Goal: Information Seeking & Learning: Learn about a topic

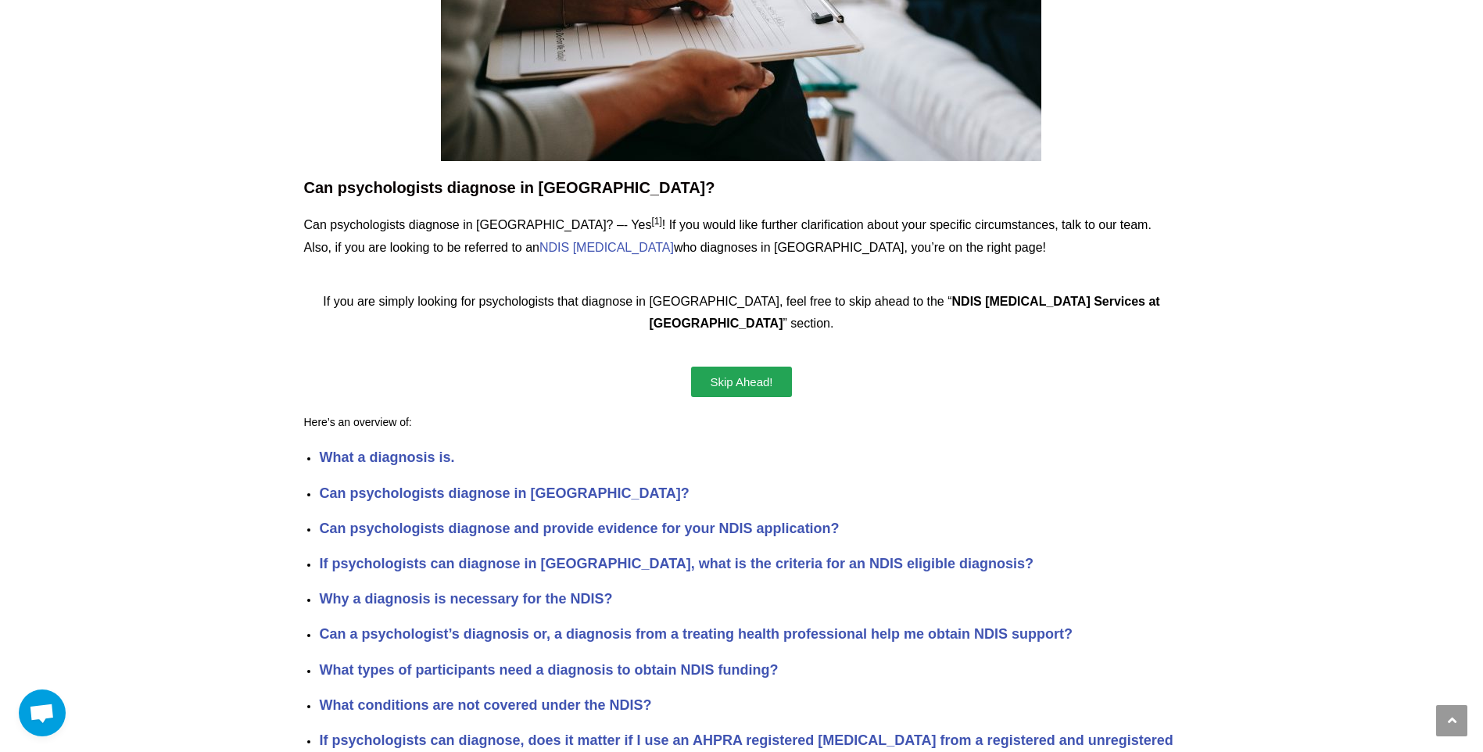
scroll to position [313, 0]
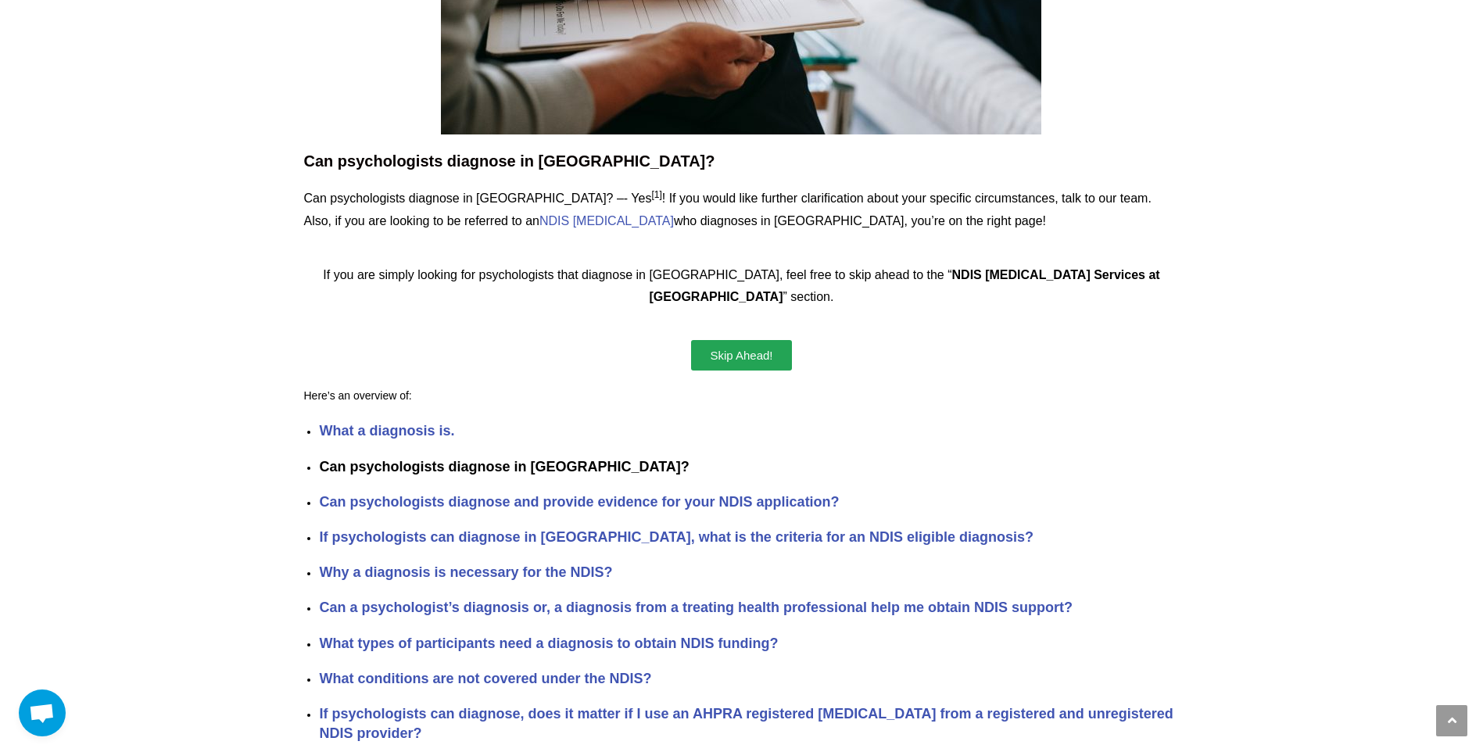
click at [397, 459] on strong "Can psychologists diagnose in [GEOGRAPHIC_DATA]?" at bounding box center [504, 467] width 370 height 16
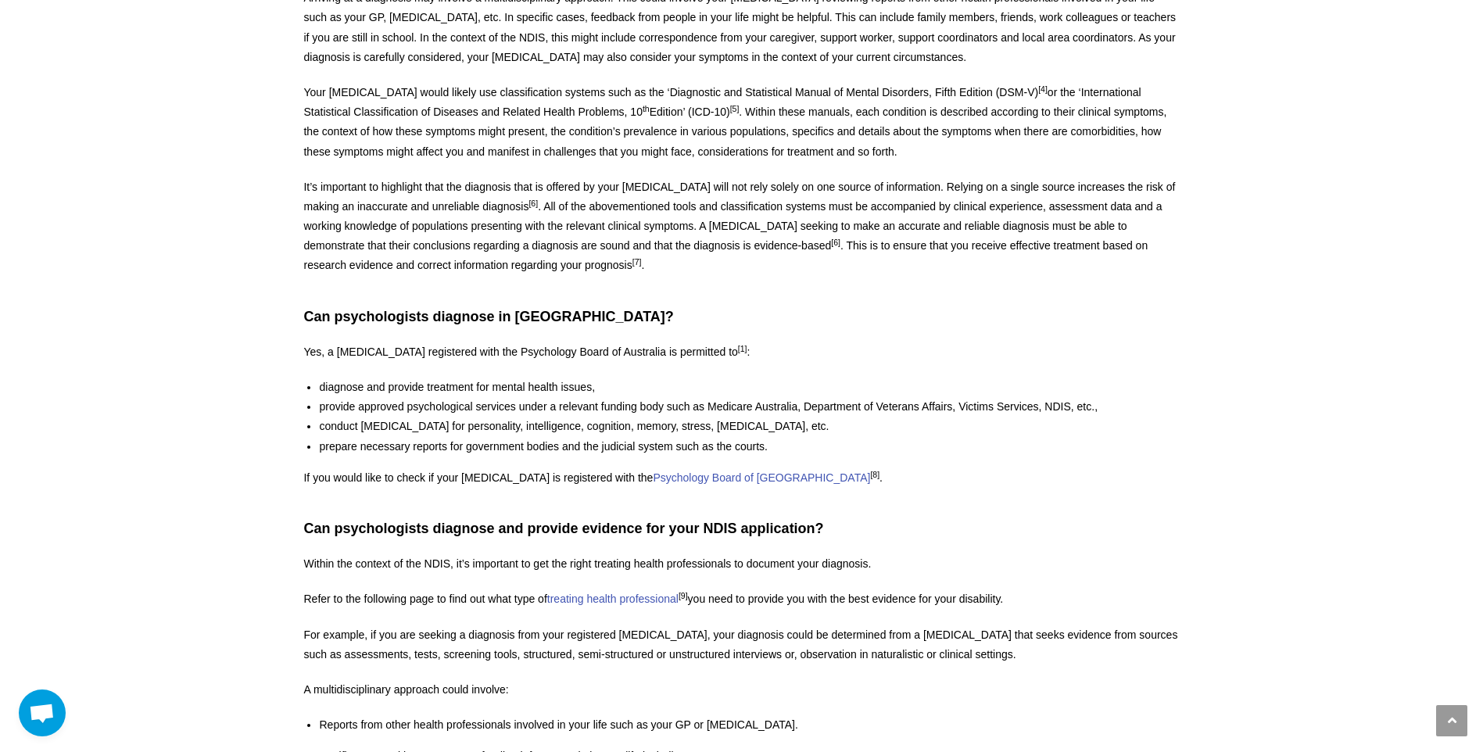
scroll to position [1513, 0]
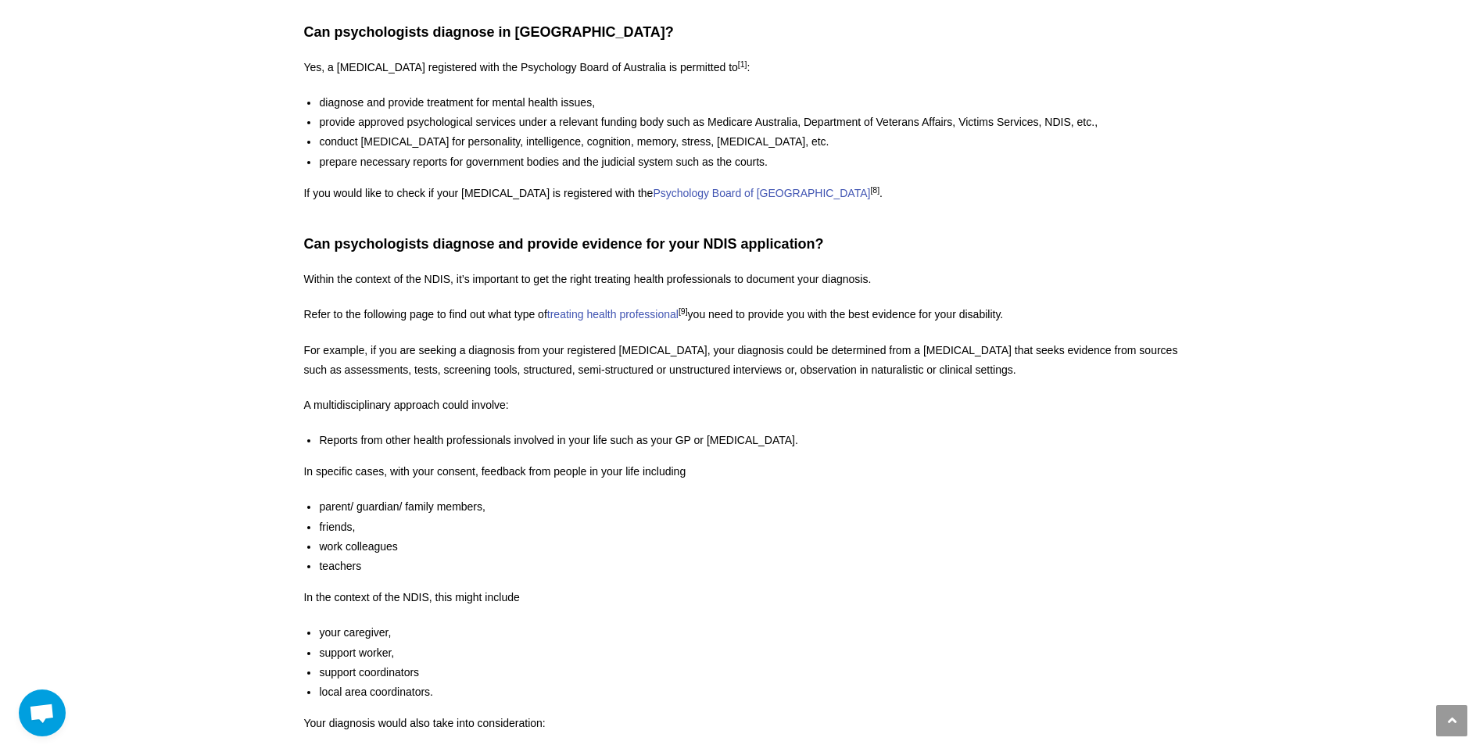
click at [1354, 508] on section "Can psychologists diagnose in [GEOGRAPHIC_DATA]? Can psychologists diagnose in …" at bounding box center [741, 580] width 1334 height 4108
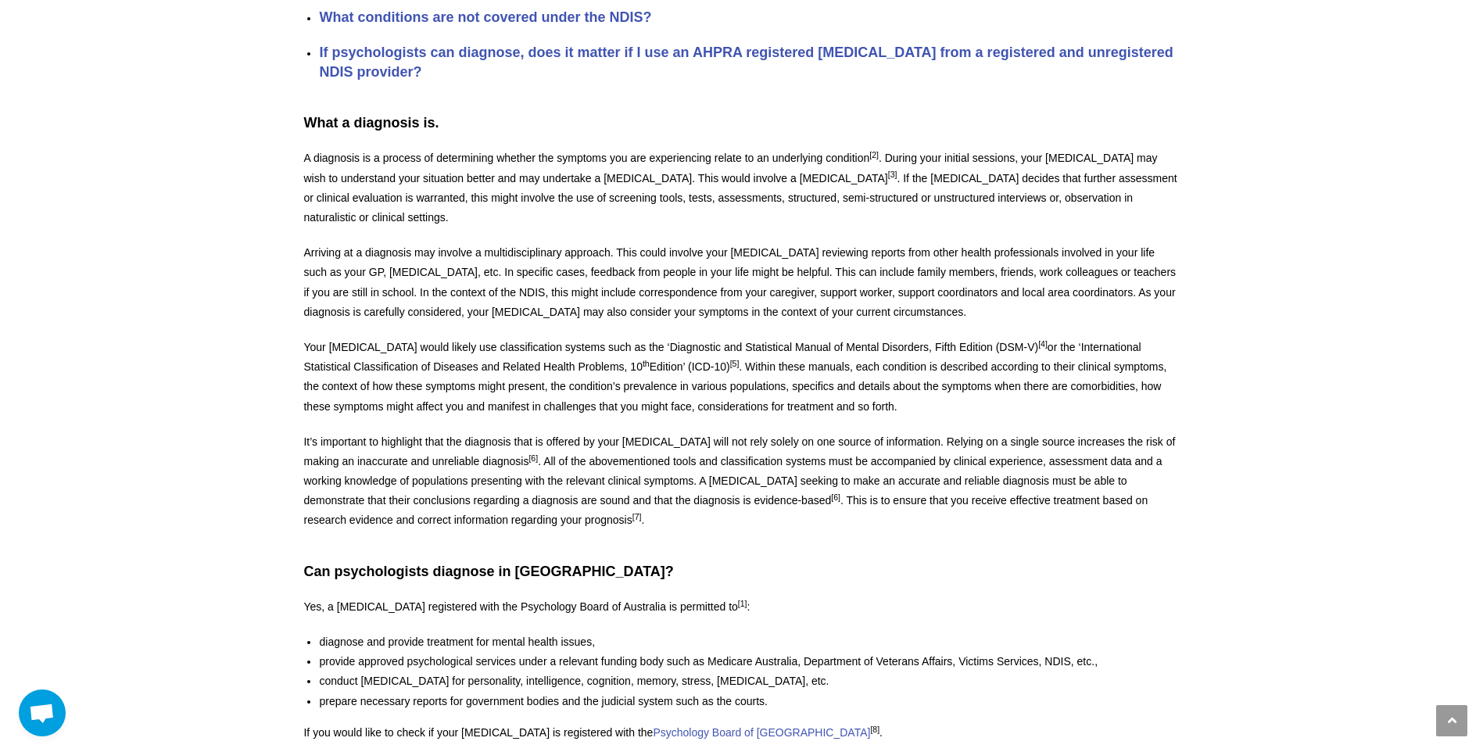
scroll to position [1001, 0]
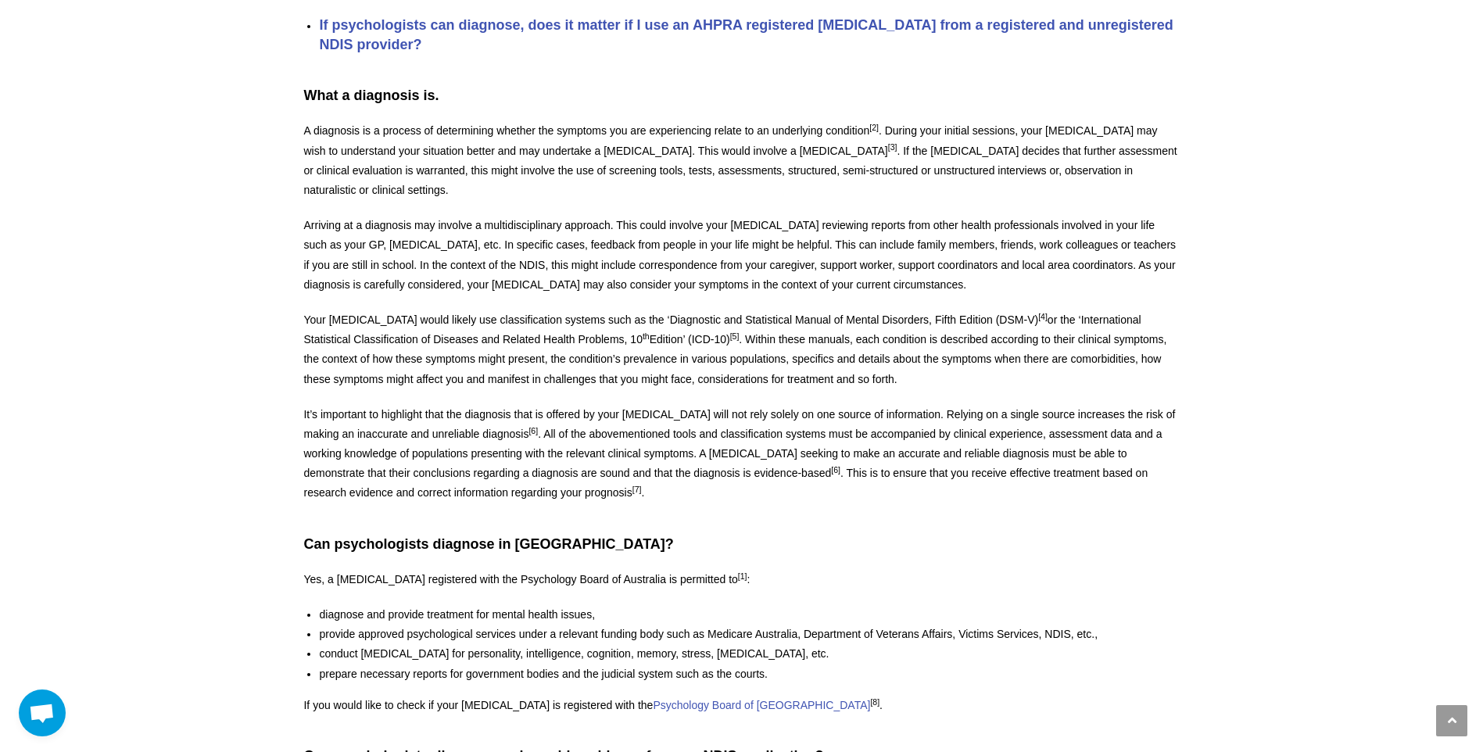
click at [1038, 312] on sup "[4]" at bounding box center [1042, 316] width 9 height 9
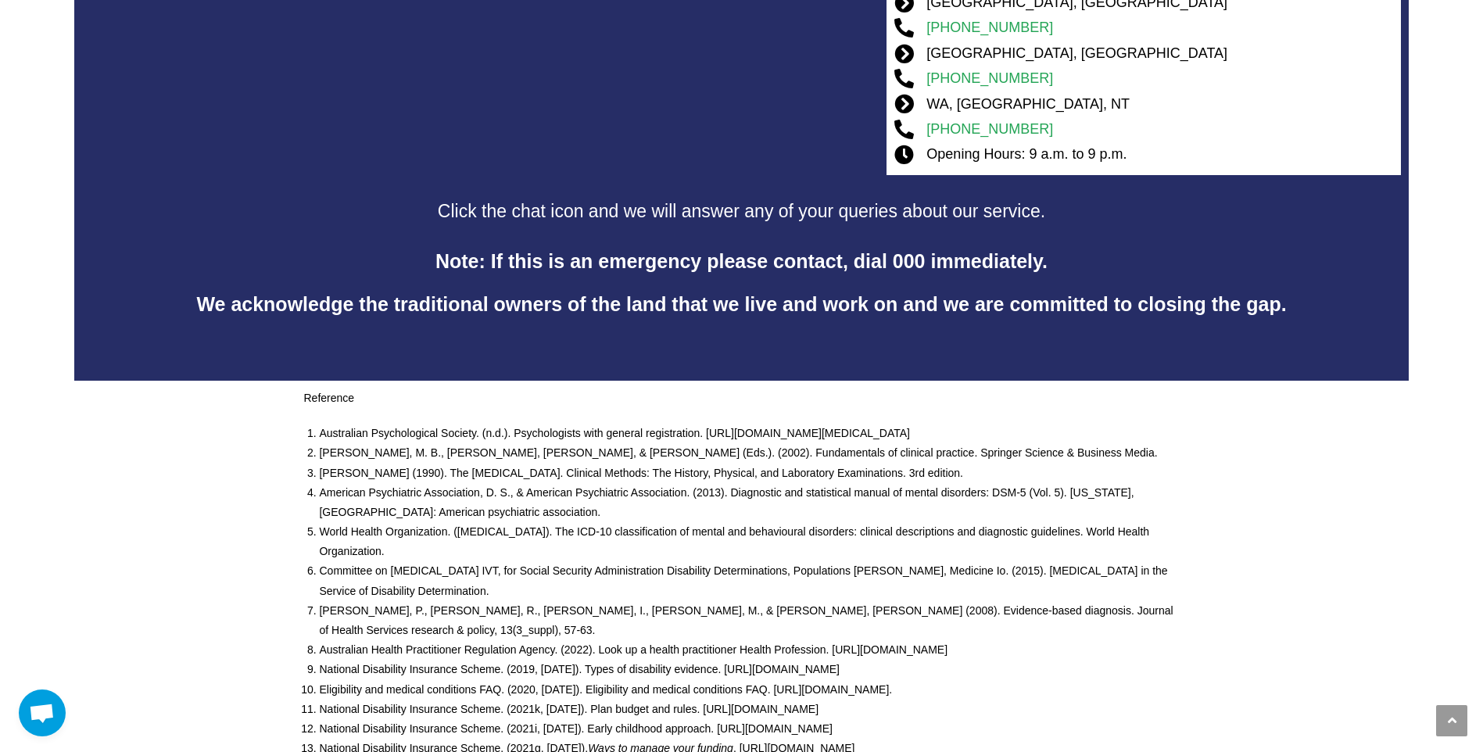
scroll to position [4910, 0]
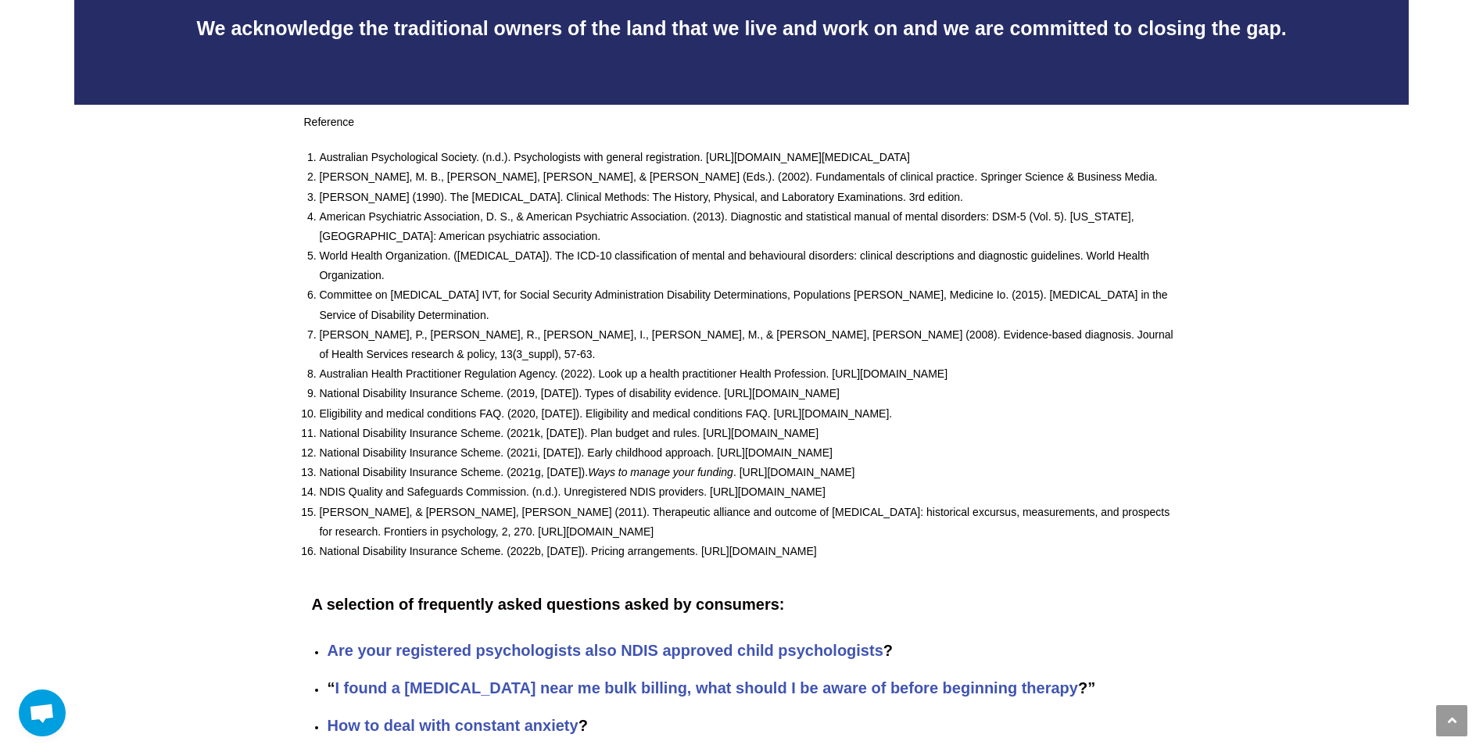
click at [492, 238] on li "American Psychiatric Association, D. S., & American Psychiatric Association. (2…" at bounding box center [749, 226] width 860 height 39
drag, startPoint x: 496, startPoint y: 231, endPoint x: 323, endPoint y: 212, distance: 174.5
click at [320, 210] on li "American Psychiatric Association, D. S., & American Psychiatric Association. (2…" at bounding box center [749, 226] width 860 height 39
drag, startPoint x: 323, startPoint y: 212, endPoint x: 552, endPoint y: 245, distance: 231.5
click at [576, 248] on ol "Australian Psychological Society. (n.d.). Psychologists with general registrati…" at bounding box center [749, 354] width 860 height 413
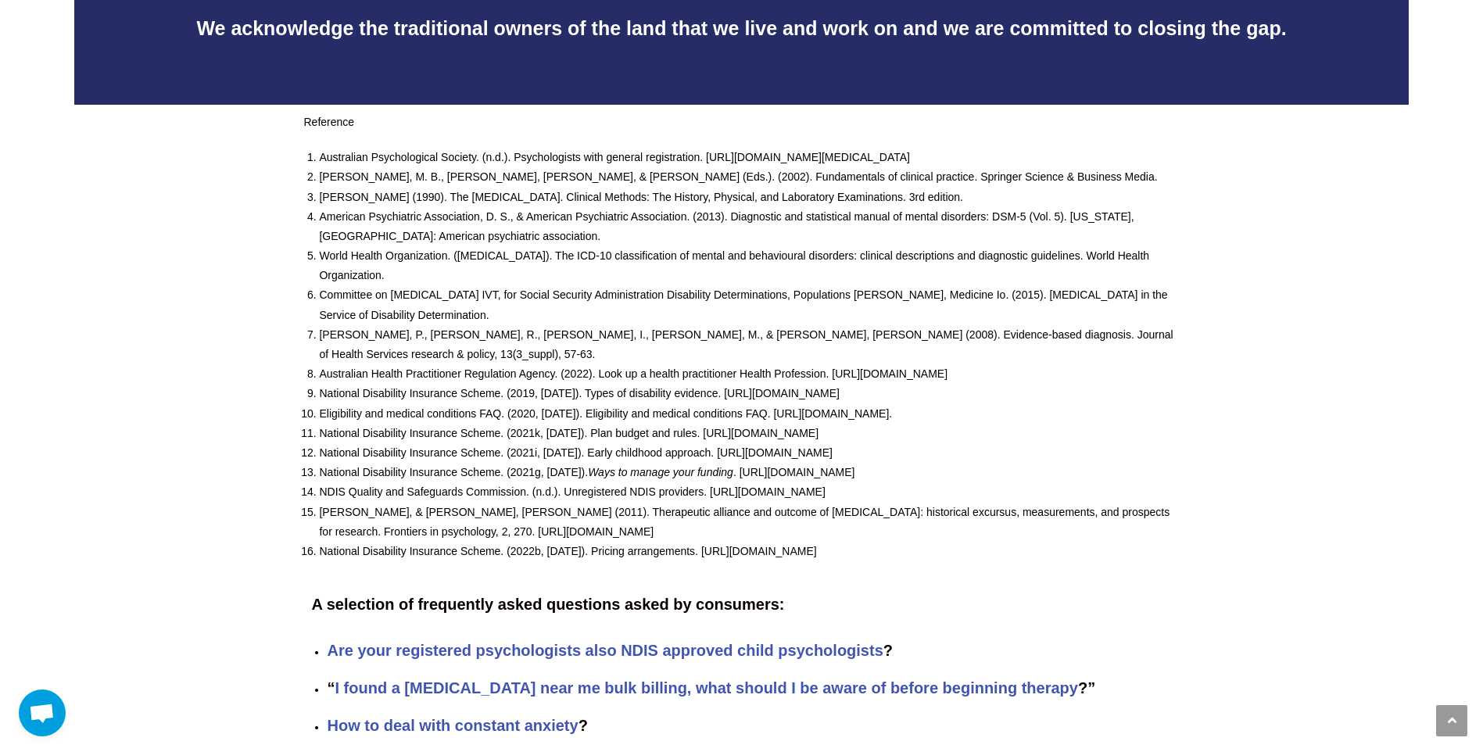
click at [478, 234] on li "American Psychiatric Association, D. S., & American Psychiatric Association. (2…" at bounding box center [749, 226] width 860 height 39
drag, startPoint x: 484, startPoint y: 234, endPoint x: 468, endPoint y: 231, distance: 16.1
click at [407, 220] on li "American Psychiatric Association, D. S., & American Psychiatric Association. (2…" at bounding box center [749, 226] width 860 height 39
